Goal: Task Accomplishment & Management: Use online tool/utility

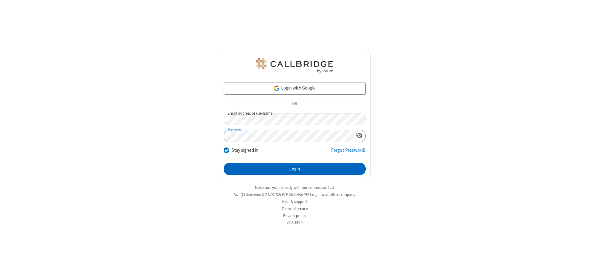
click at [294, 169] on button "Login" at bounding box center [295, 169] width 142 height 12
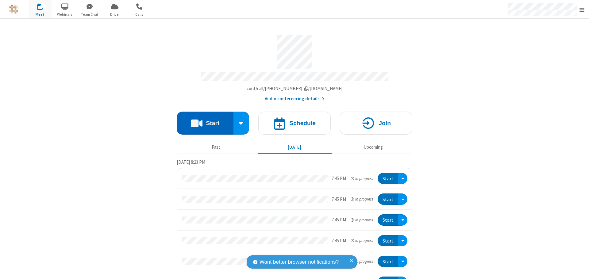
click at [202, 120] on button "Start" at bounding box center [205, 123] width 57 height 23
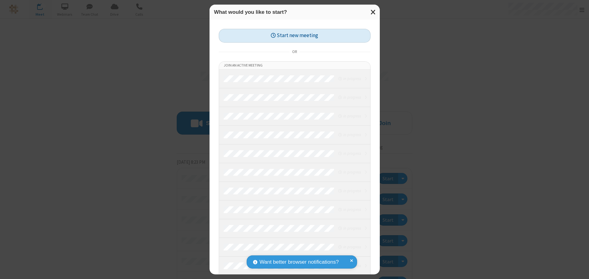
click at [294, 36] on button "Start new meeting" at bounding box center [295, 36] width 152 height 14
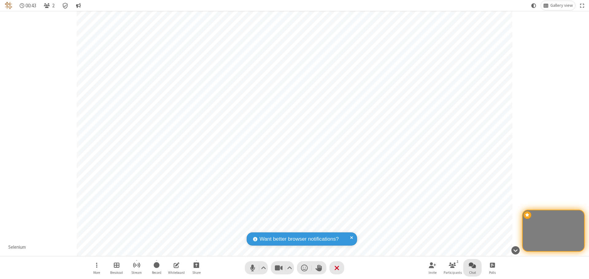
click at [472, 265] on span "Open chat" at bounding box center [472, 265] width 7 height 8
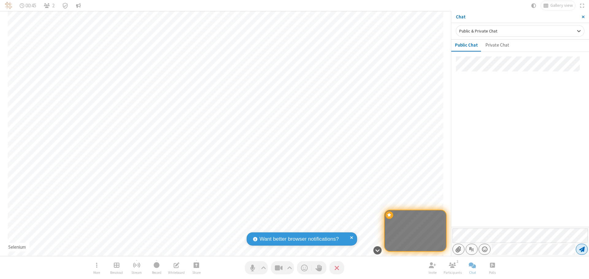
click at [582, 249] on span "Send message" at bounding box center [582, 249] width 6 height 6
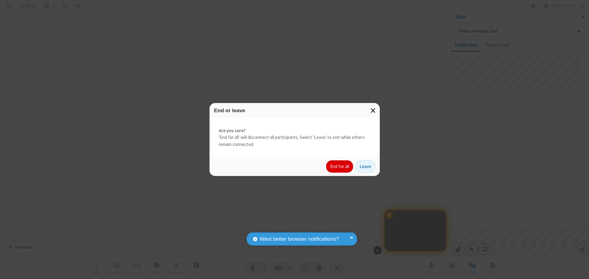
click at [340, 167] on button "End for all" at bounding box center [339, 166] width 27 height 12
